Goal: Check status: Check status

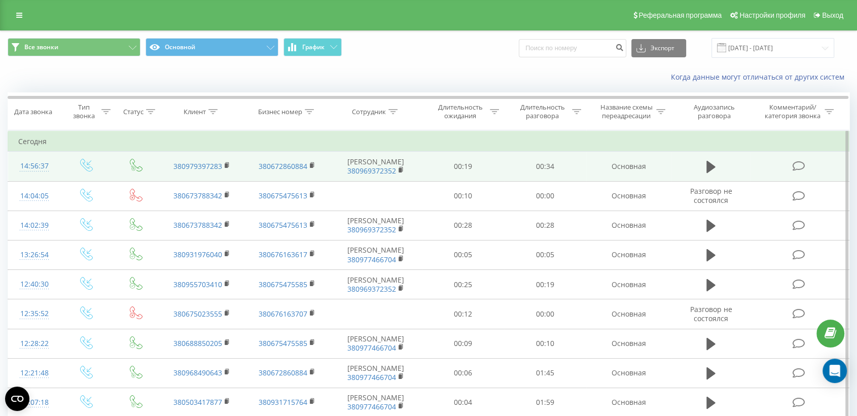
click at [758, 171] on td at bounding box center [799, 166] width 98 height 29
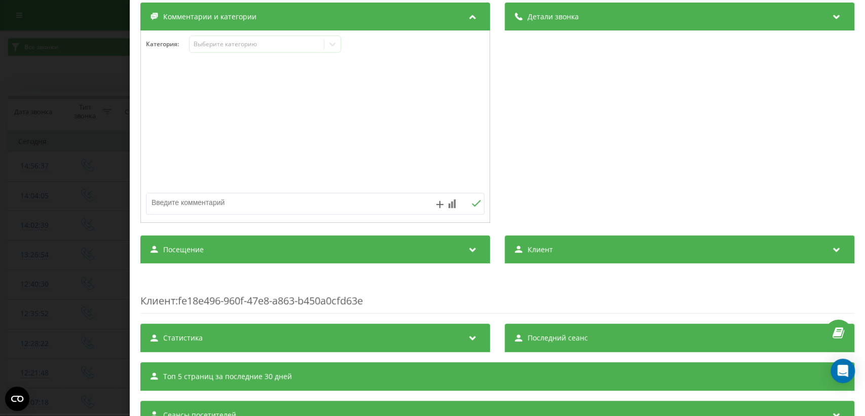
scroll to position [165, 0]
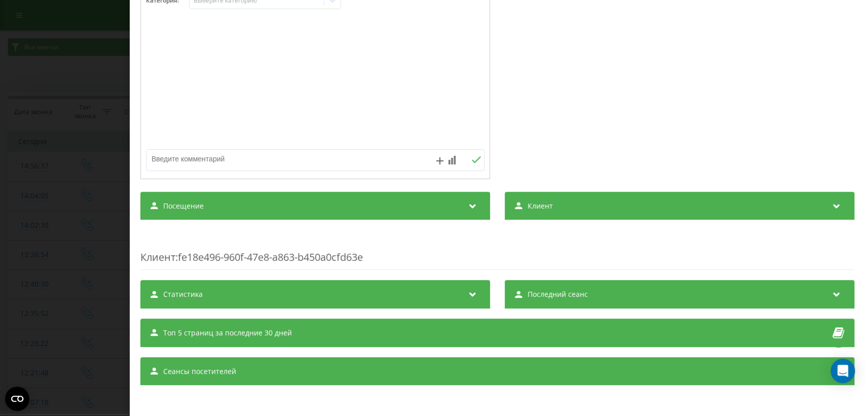
click at [450, 211] on div "Посещение" at bounding box center [315, 206] width 350 height 28
